Goal: Check status: Check status

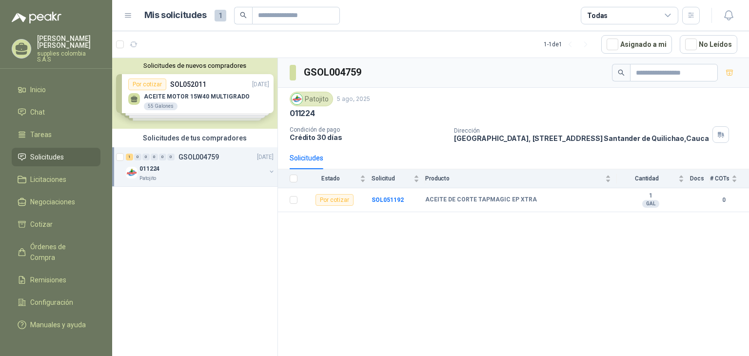
click at [63, 152] on li "Solicitudes" at bounding box center [56, 157] width 77 height 11
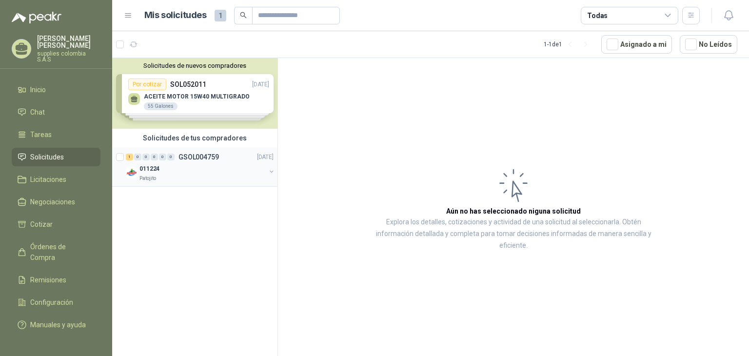
click at [238, 163] on div "011224" at bounding box center [202, 169] width 126 height 12
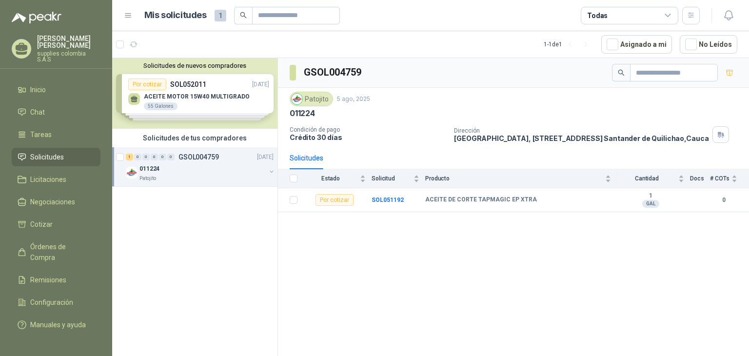
click at [246, 94] on div "Solicitudes de nuevos compradores Por cotizar SOL052011 [DATE] ACEITE MOTOR 15W…" at bounding box center [194, 93] width 165 height 71
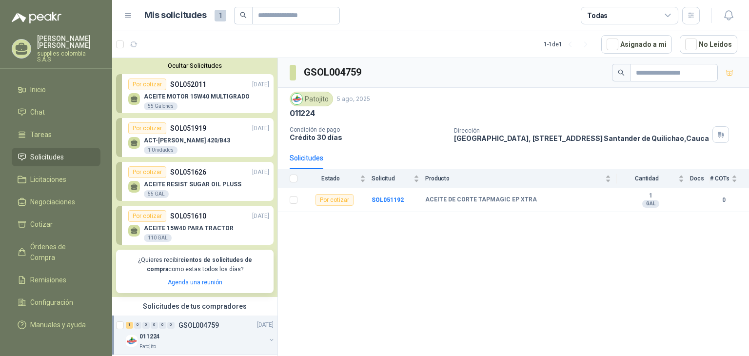
click at [220, 186] on p "ACEITE RESIST SUGAR OIL PLUSS" at bounding box center [193, 184] width 98 height 7
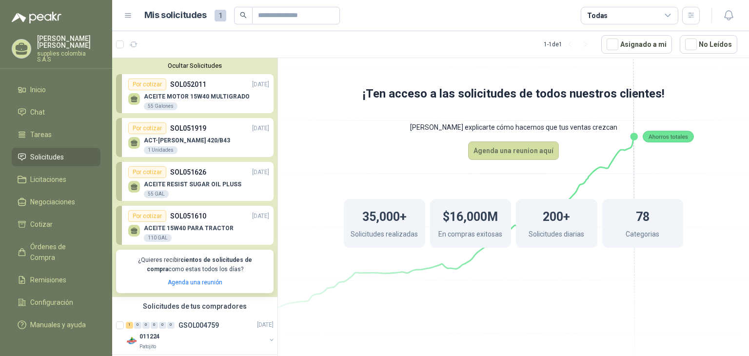
click at [204, 178] on div "ACEITE RESIST SUGAR OIL PLUSS 55 GAL" at bounding box center [198, 188] width 141 height 20
click at [159, 174] on div "Por cotizar" at bounding box center [147, 172] width 38 height 12
click at [130, 186] on icon at bounding box center [134, 187] width 8 height 8
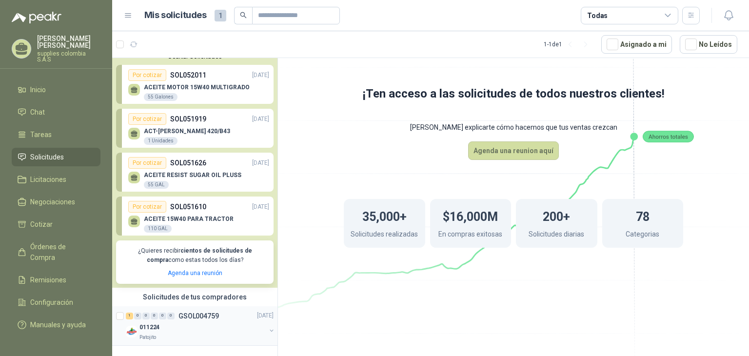
click at [204, 308] on div "1 0 0 0 0 0 GSOL004759 [DATE] 011224 Patojito" at bounding box center [194, 325] width 165 height 39
click at [146, 327] on p "011224" at bounding box center [149, 327] width 20 height 9
